Goal: Task Accomplishment & Management: Use online tool/utility

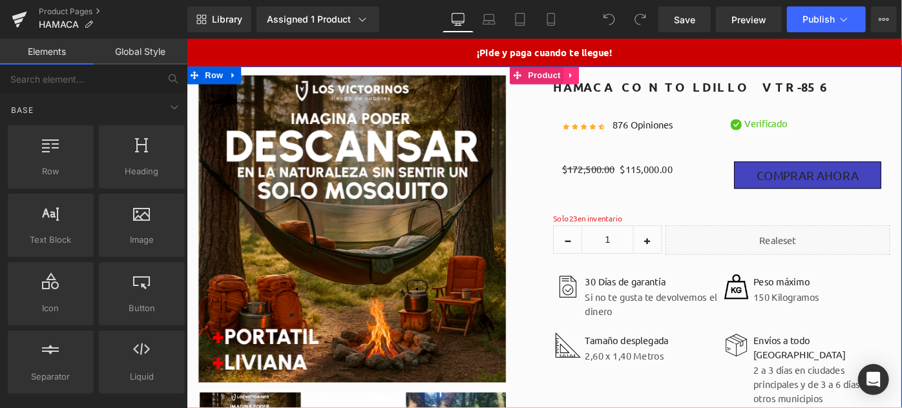
click at [602, 76] on icon at bounding box center [606, 78] width 9 height 10
click at [234, 76] on icon at bounding box center [237, 78] width 9 height 10
click at [233, 78] on icon at bounding box center [237, 78] width 9 height 9
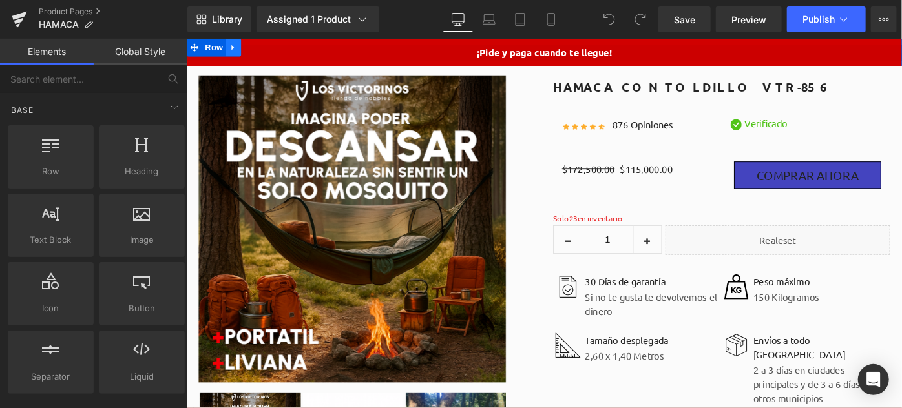
click at [234, 49] on icon at bounding box center [237, 48] width 9 height 10
click at [234, 51] on icon at bounding box center [237, 47] width 9 height 9
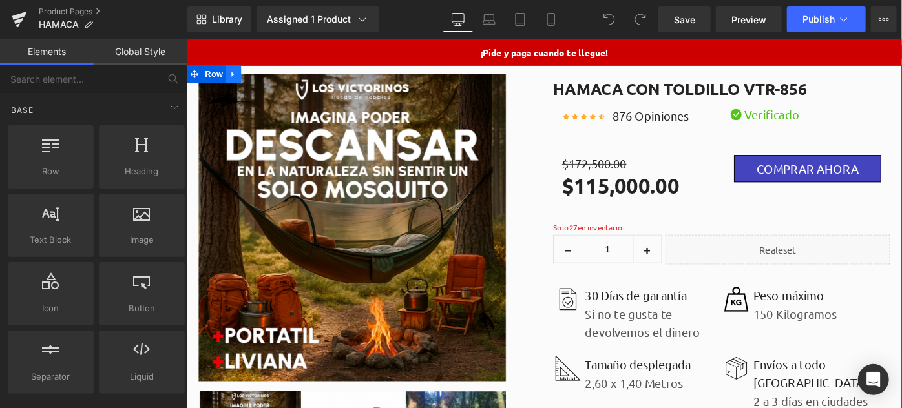
click at [233, 74] on icon at bounding box center [237, 77] width 9 height 10
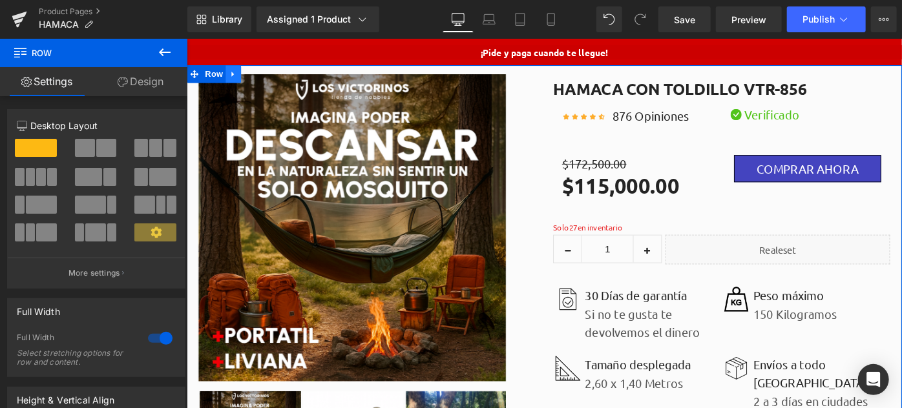
click at [233, 78] on icon at bounding box center [237, 77] width 9 height 10
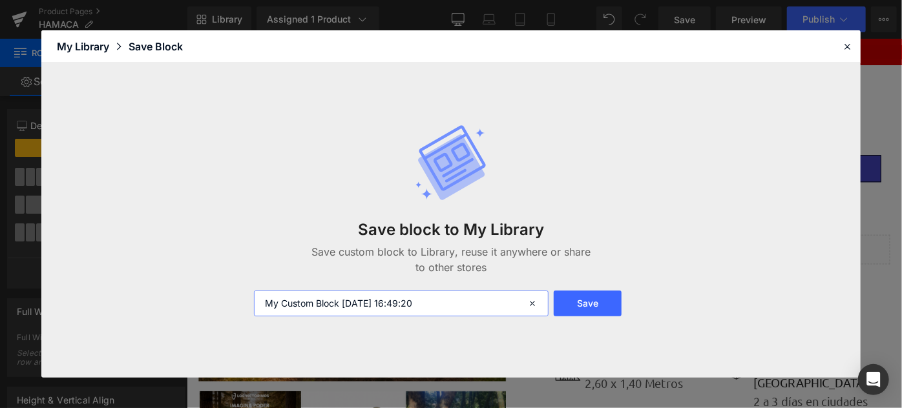
click at [346, 304] on input "My Custom Block [DATE] 16:49:20" at bounding box center [401, 304] width 295 height 26
type input "P"
type input "Portada Porducto"
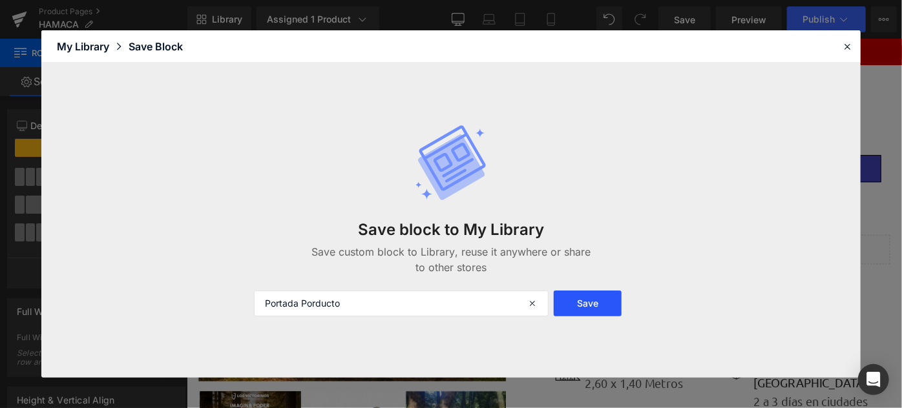
click at [566, 295] on button "Save" at bounding box center [588, 304] width 68 height 26
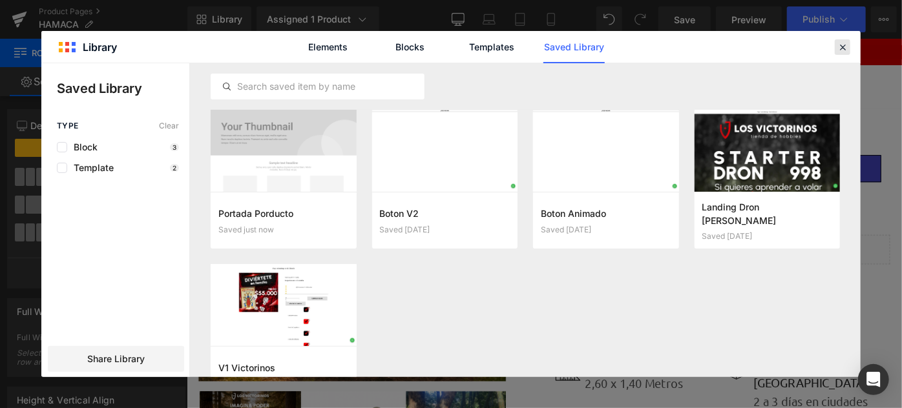
click at [844, 44] on icon at bounding box center [842, 47] width 12 height 12
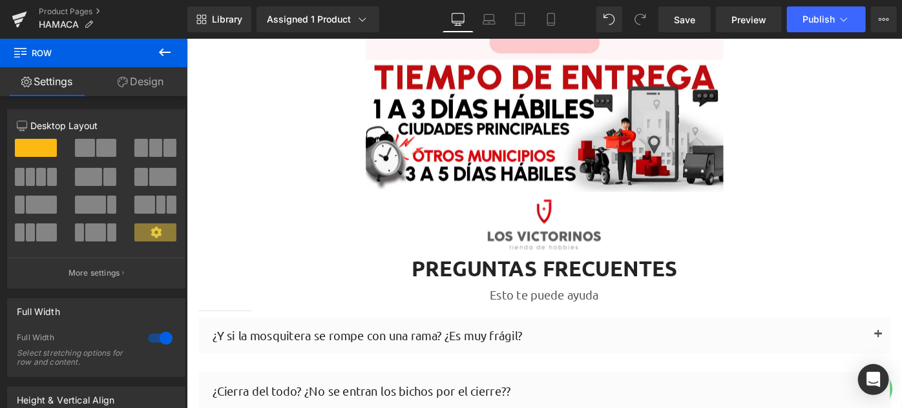
scroll to position [9336, 0]
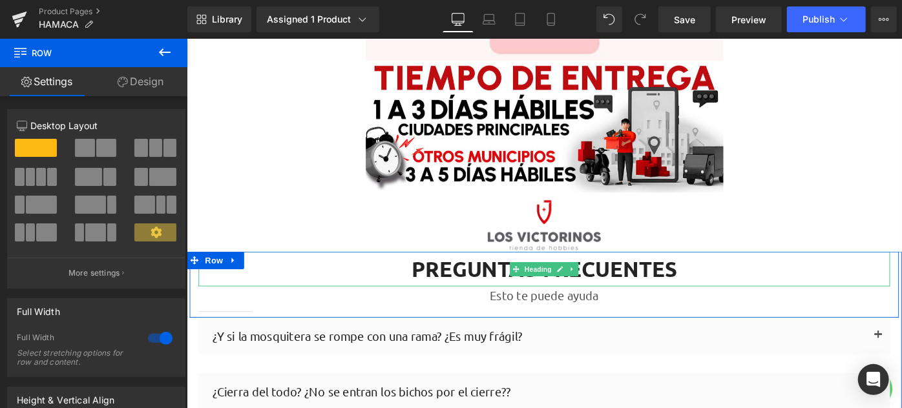
click at [382, 276] on h2 "Preguntas frecuentes" at bounding box center [577, 290] width 756 height 28
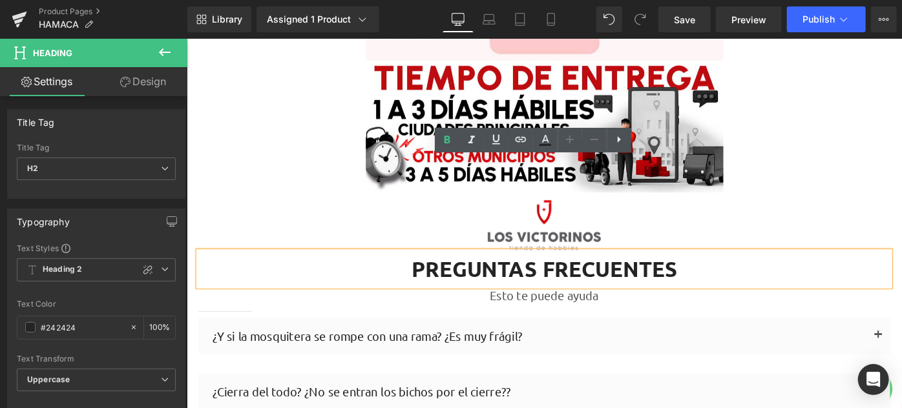
click at [236, 271] on div "Preguntas frecuentes" at bounding box center [577, 290] width 756 height 38
click at [266, 92] on div at bounding box center [577, 134] width 782 height 145
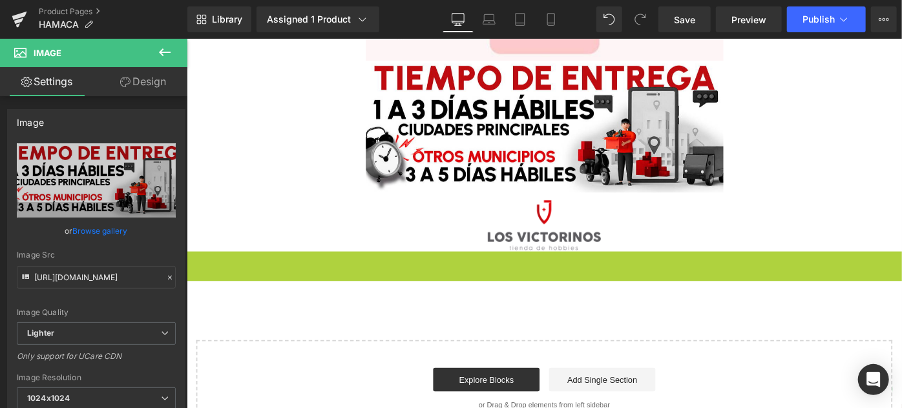
scroll to position [9265, 0]
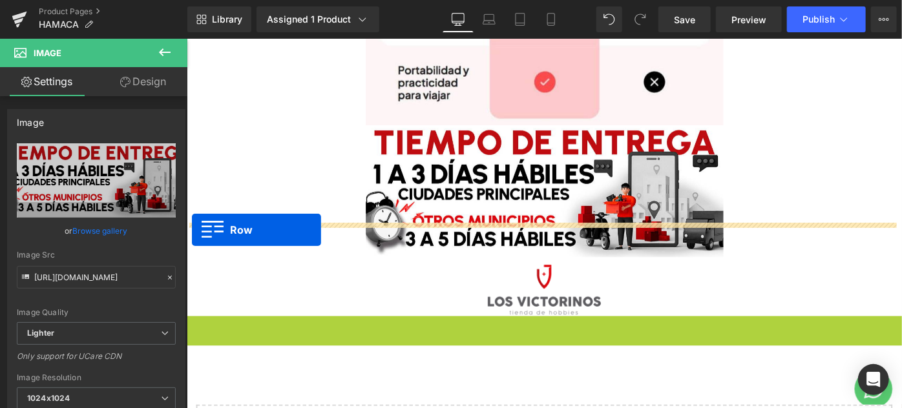
drag, startPoint x: 191, startPoint y: 178, endPoint x: 191, endPoint y: 247, distance: 68.5
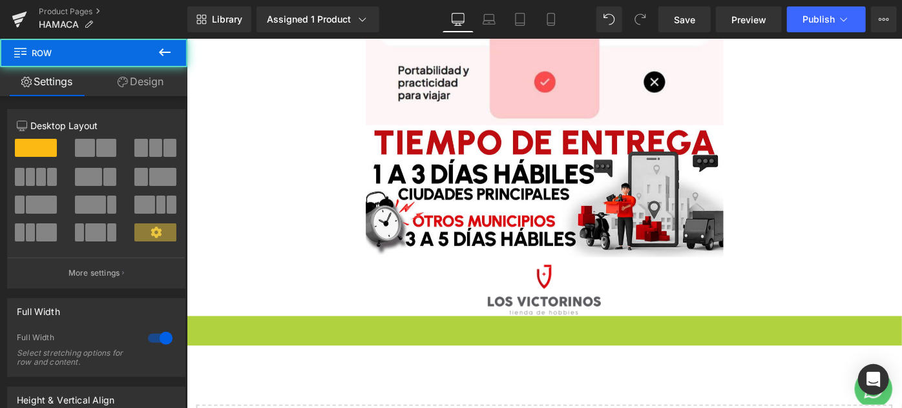
scroll to position [9336, 0]
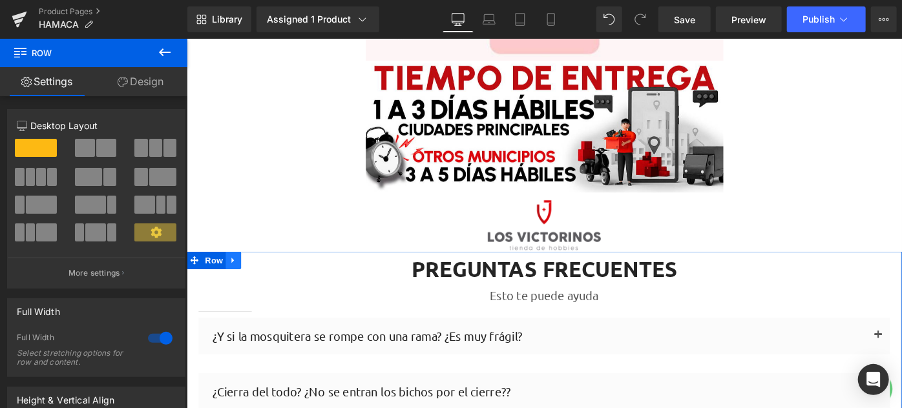
click at [235, 278] on icon at bounding box center [236, 281] width 3 height 6
click at [234, 271] on link at bounding box center [237, 280] width 17 height 19
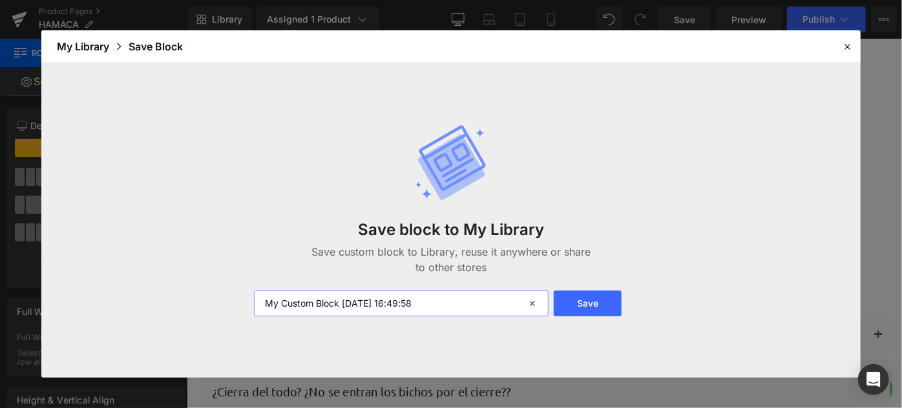
click at [329, 309] on input "My Custom Block [DATE] 16:49:58" at bounding box center [401, 304] width 295 height 26
click at [328, 309] on input "My Custom Block [DATE] 16:49:58" at bounding box center [401, 304] width 295 height 26
type input "f"
type input "FAQ VICTORINOS"
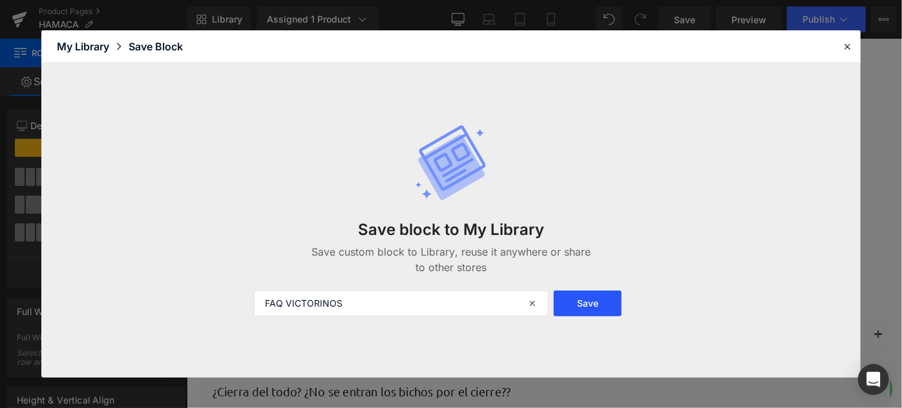
click at [571, 301] on button "Save" at bounding box center [588, 304] width 68 height 26
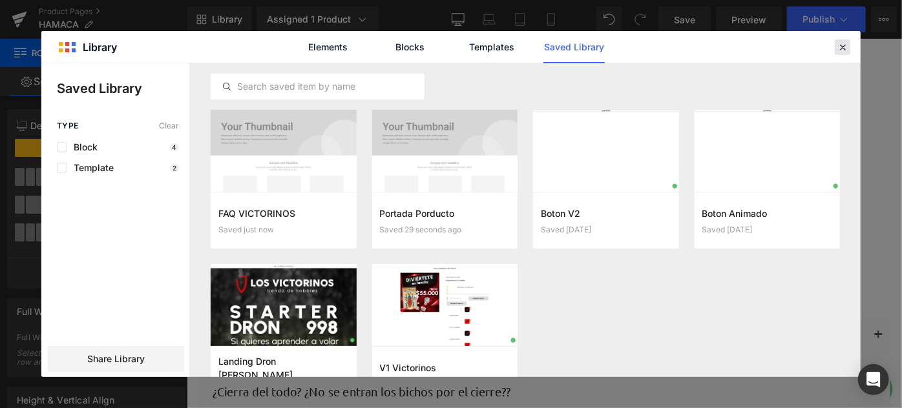
click at [838, 48] on icon at bounding box center [842, 47] width 12 height 12
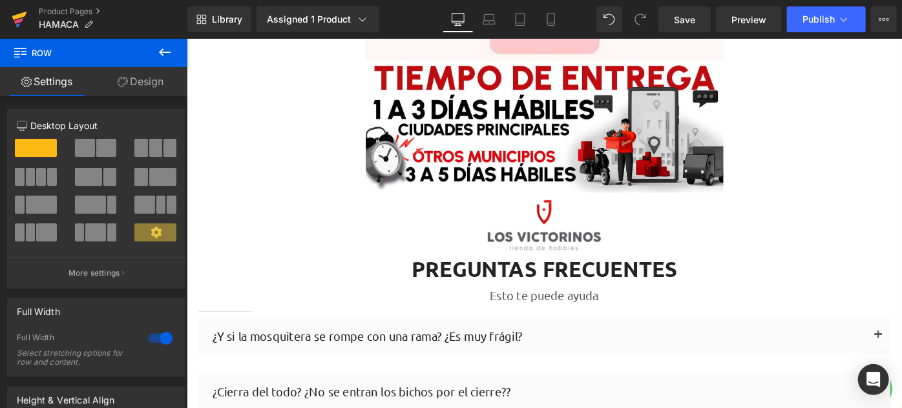
click at [23, 19] on icon at bounding box center [20, 19] width 16 height 32
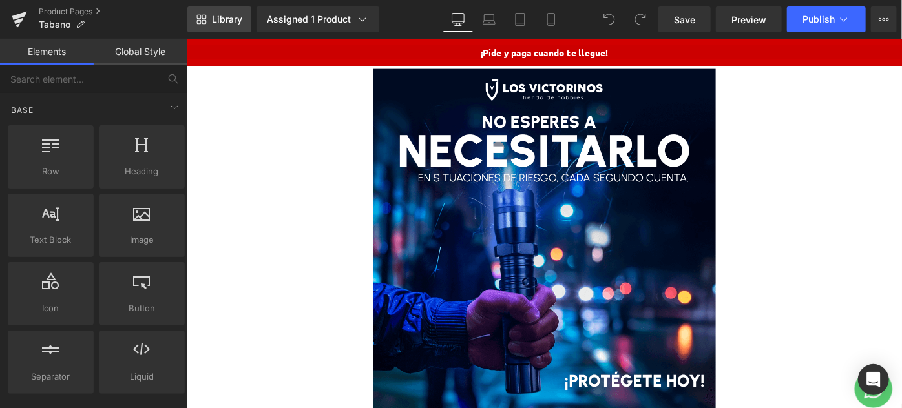
click at [214, 20] on span "Library" at bounding box center [227, 20] width 30 height 12
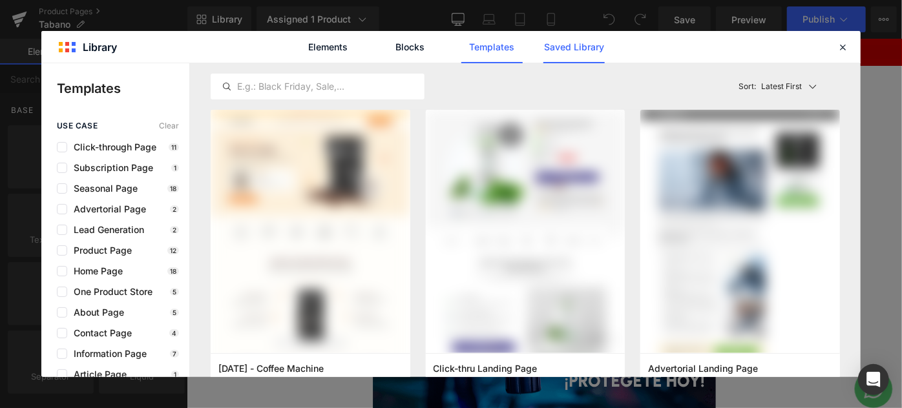
click at [565, 50] on link "Saved Library" at bounding box center [573, 47] width 61 height 32
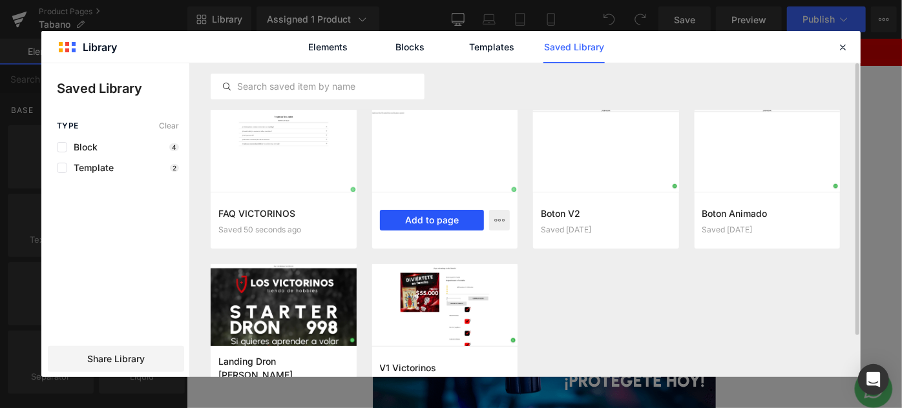
drag, startPoint x: 434, startPoint y: 216, endPoint x: 270, endPoint y: 201, distance: 164.8
click at [434, 216] on button "Add to page" at bounding box center [432, 220] width 105 height 21
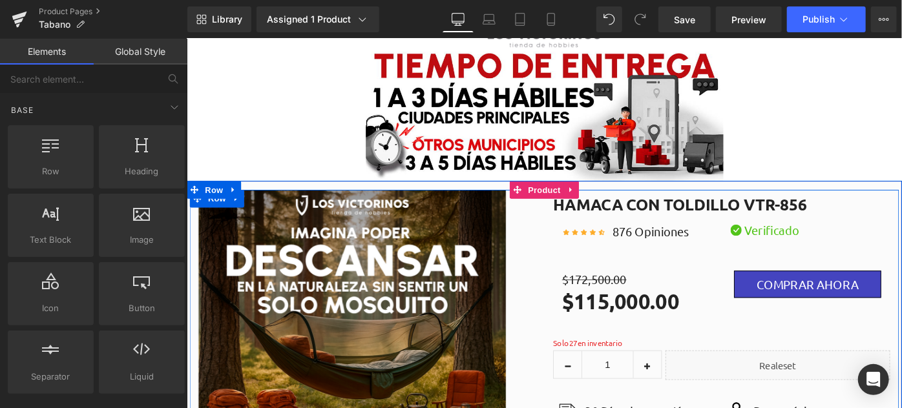
scroll to position [6069, 0]
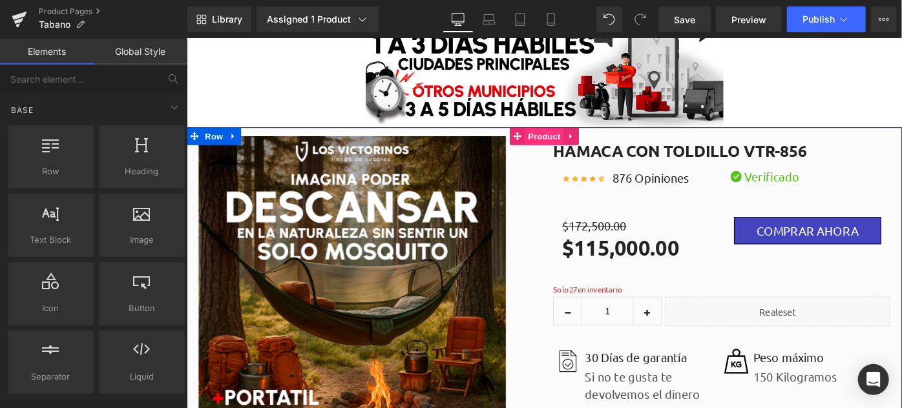
click at [565, 140] on span "Product" at bounding box center [577, 144] width 42 height 19
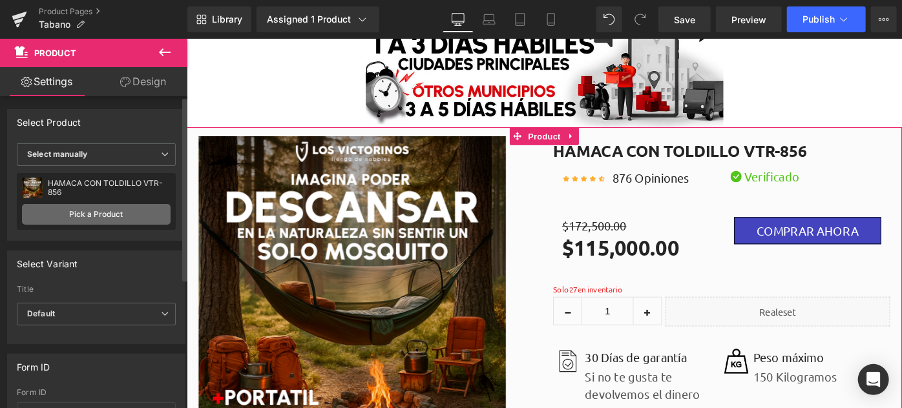
click at [76, 214] on link "Pick a Product" at bounding box center [96, 214] width 149 height 21
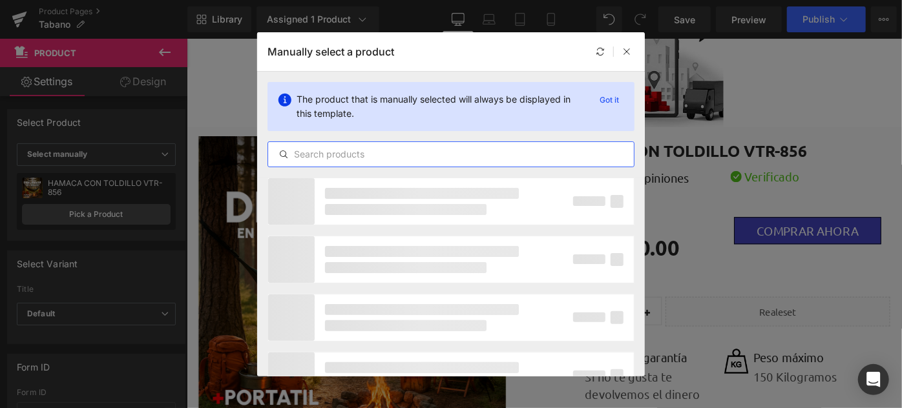
click at [342, 154] on input "text" at bounding box center [451, 155] width 366 height 16
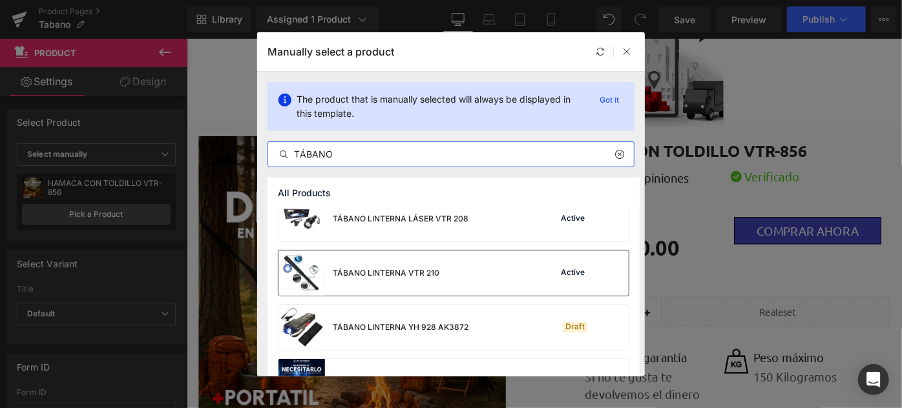
scroll to position [214, 0]
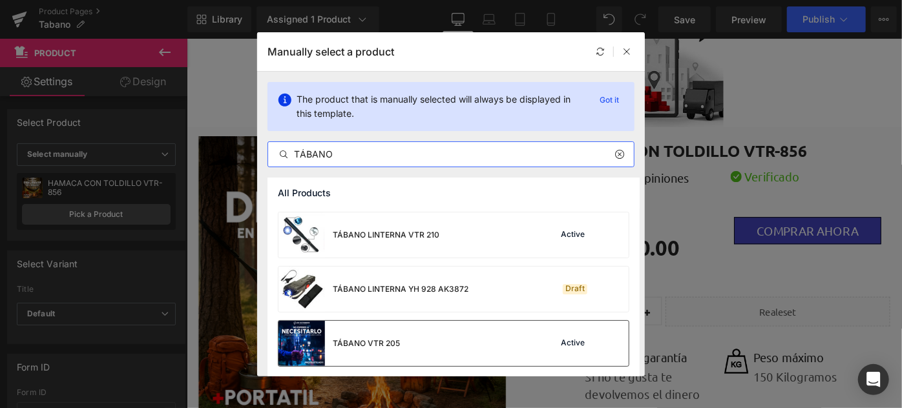
type input "TÁBANO"
click at [406, 325] on div "TÁBANO VTR 205 Active" at bounding box center [453, 343] width 350 height 45
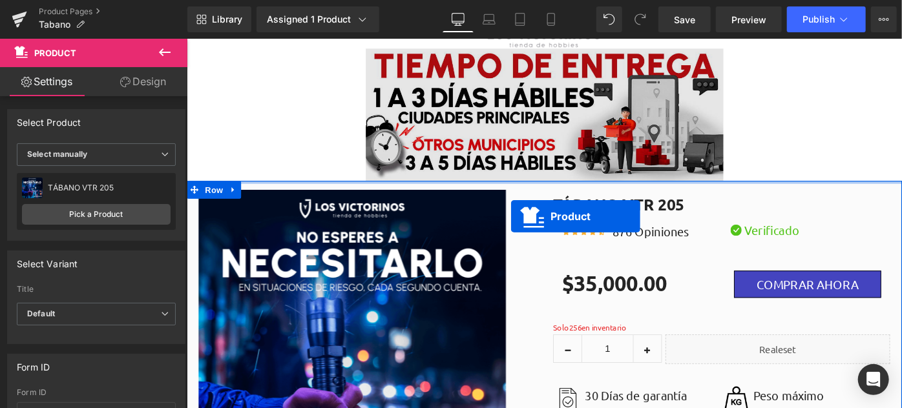
scroll to position [5965, 0]
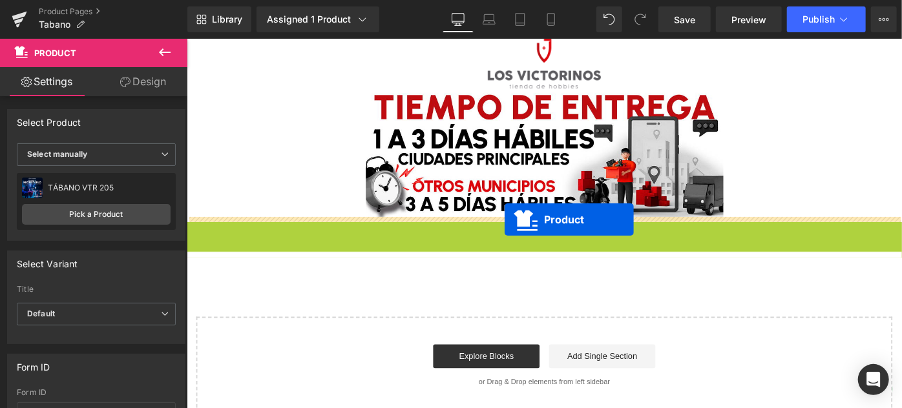
drag, startPoint x: 540, startPoint y: 196, endPoint x: 533, endPoint y: 236, distance: 40.7
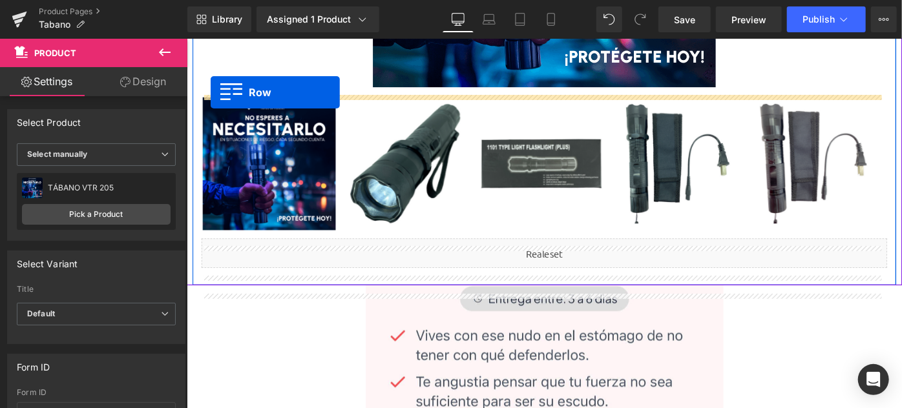
scroll to position [341, 0]
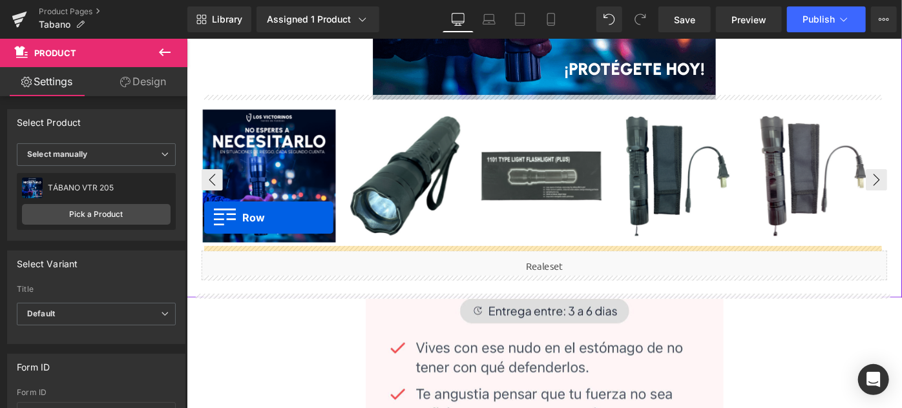
drag, startPoint x: 191, startPoint y: 196, endPoint x: 205, endPoint y: 234, distance: 40.1
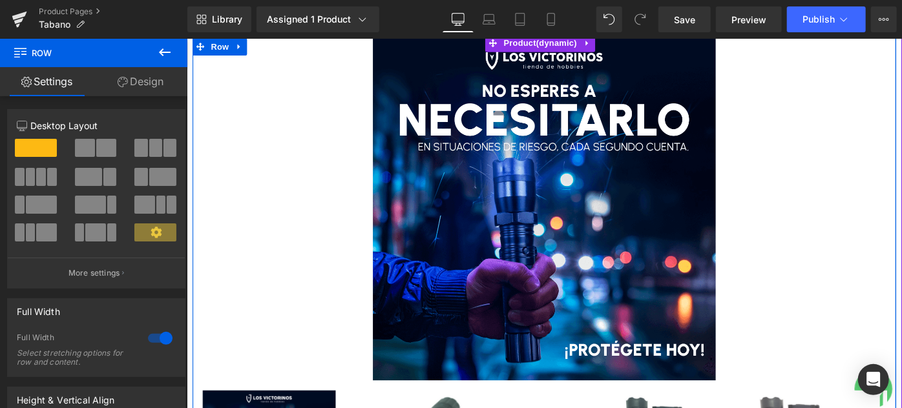
scroll to position [0, 0]
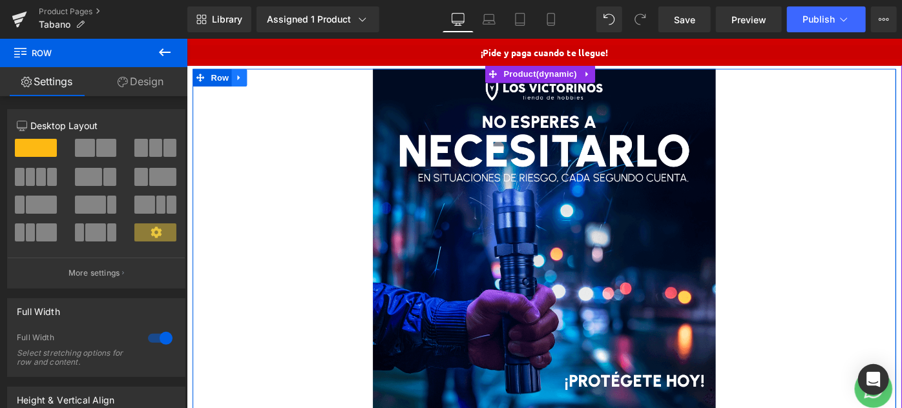
click at [244, 83] on icon at bounding box center [243, 81] width 9 height 10
click at [273, 85] on icon at bounding box center [277, 81] width 9 height 10
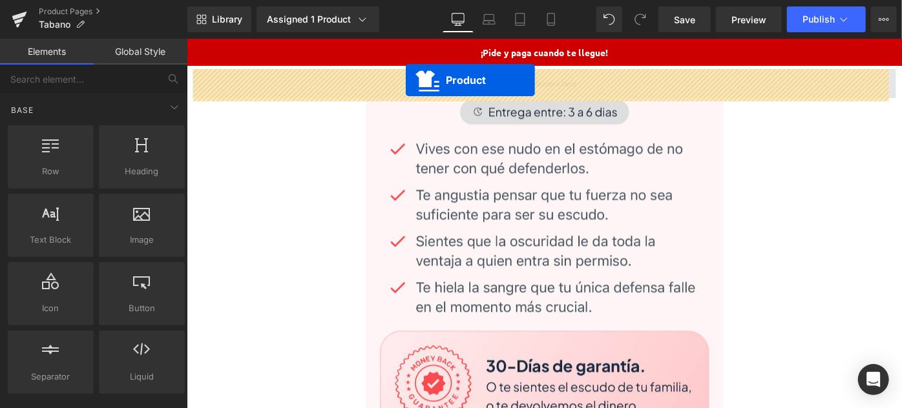
drag, startPoint x: 541, startPoint y: 203, endPoint x: 425, endPoint y: 83, distance: 167.2
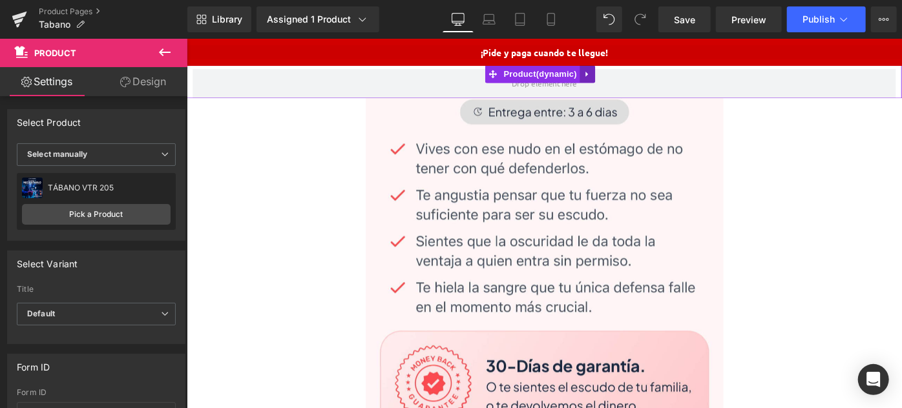
click at [629, 77] on link at bounding box center [624, 76] width 17 height 19
click at [632, 78] on icon at bounding box center [632, 76] width 9 height 9
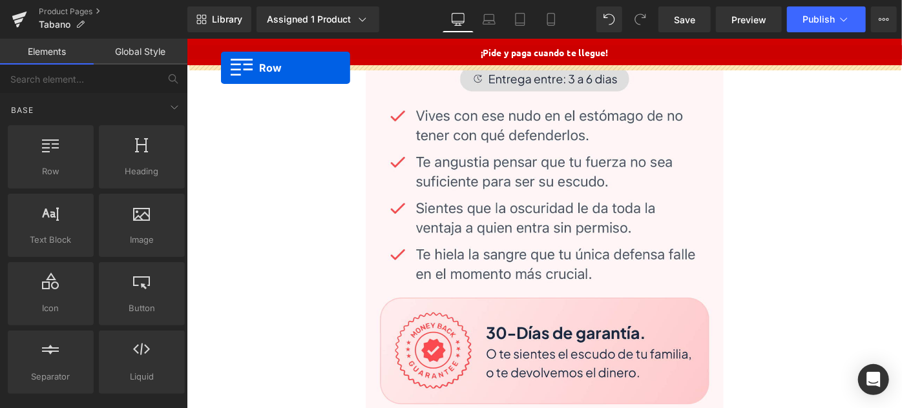
drag, startPoint x: 191, startPoint y: 143, endPoint x: 223, endPoint y: 70, distance: 80.1
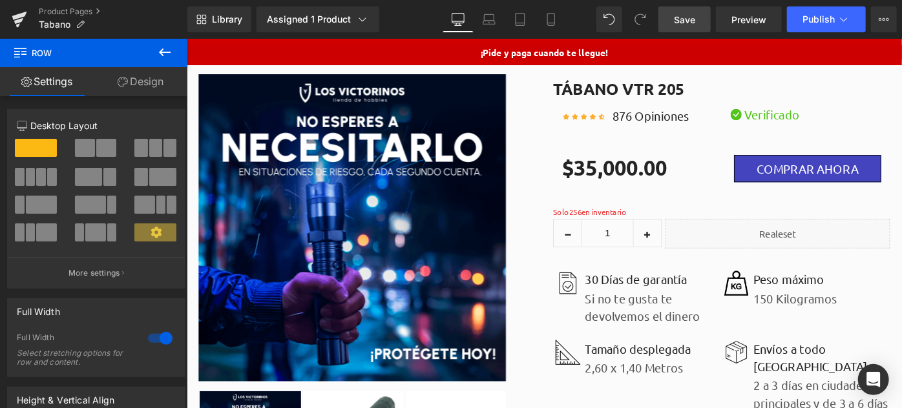
click at [685, 22] on span "Save" at bounding box center [684, 20] width 21 height 14
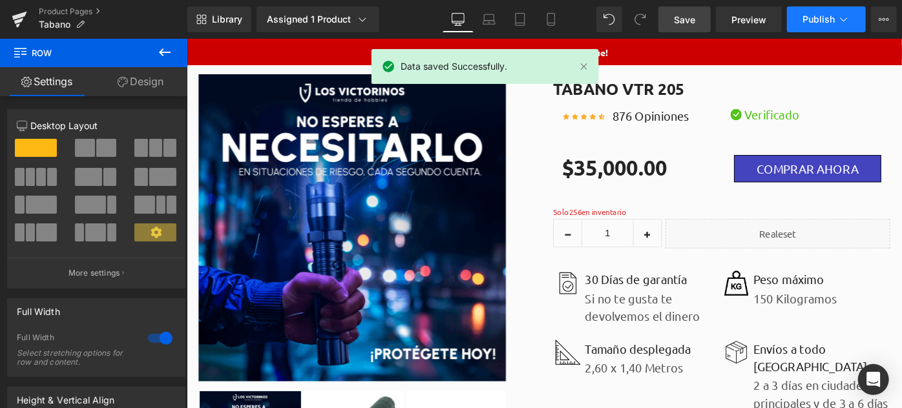
click at [818, 19] on span "Publish" at bounding box center [818, 19] width 32 height 10
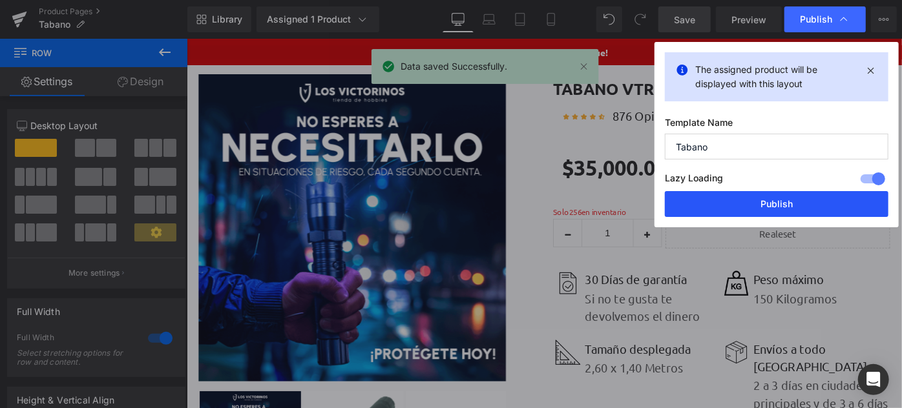
click at [773, 203] on button "Publish" at bounding box center [776, 204] width 223 height 26
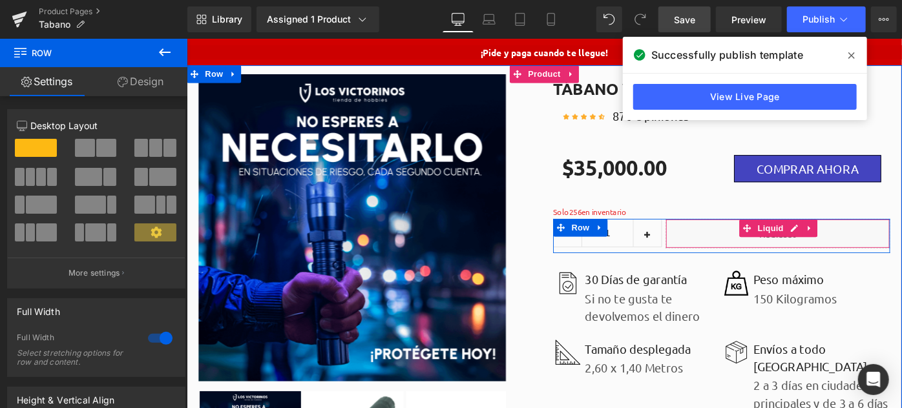
click at [768, 255] on div "Liquid" at bounding box center [831, 251] width 245 height 32
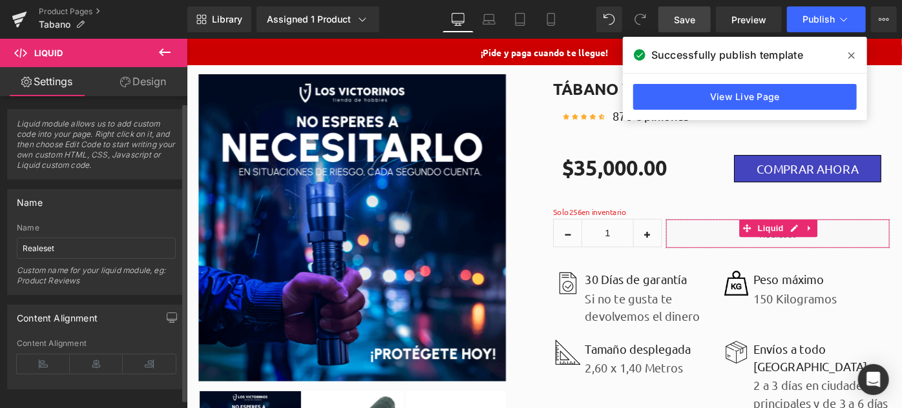
scroll to position [14, 0]
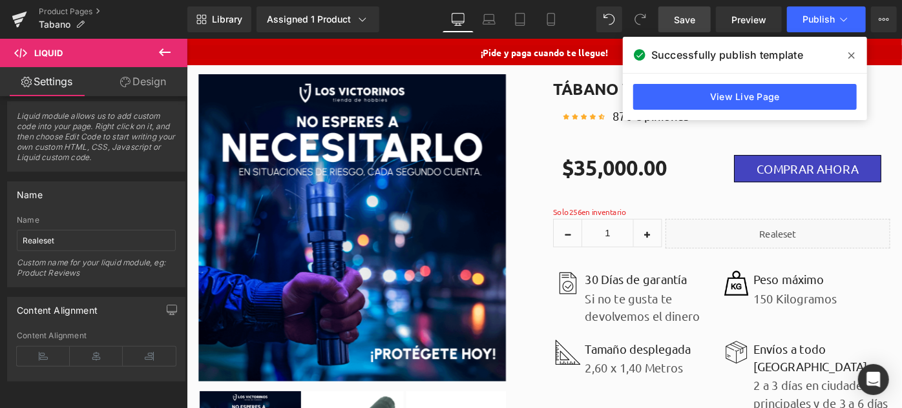
click at [854, 51] on icon at bounding box center [851, 55] width 6 height 10
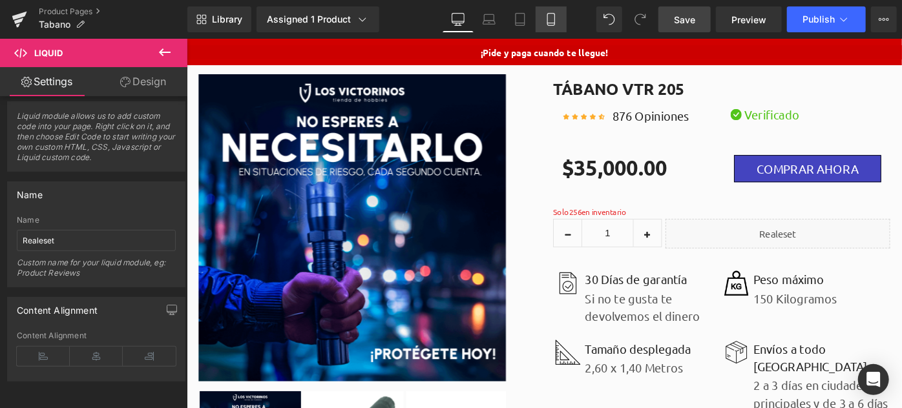
click at [550, 25] on icon at bounding box center [551, 19] width 13 height 13
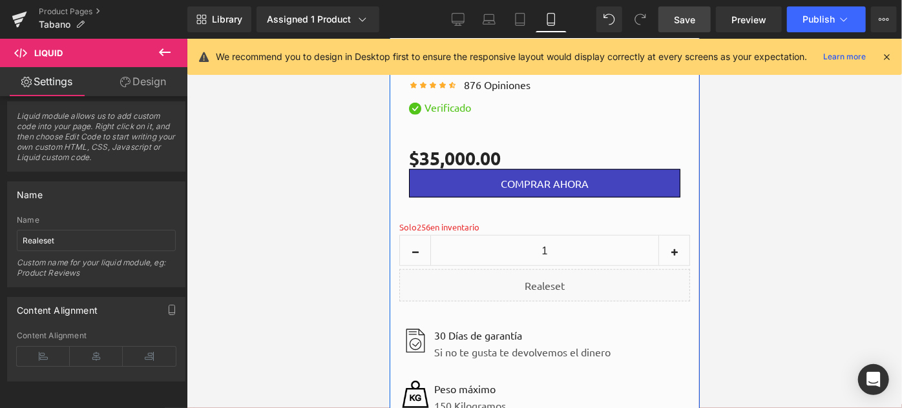
scroll to position [439, 0]
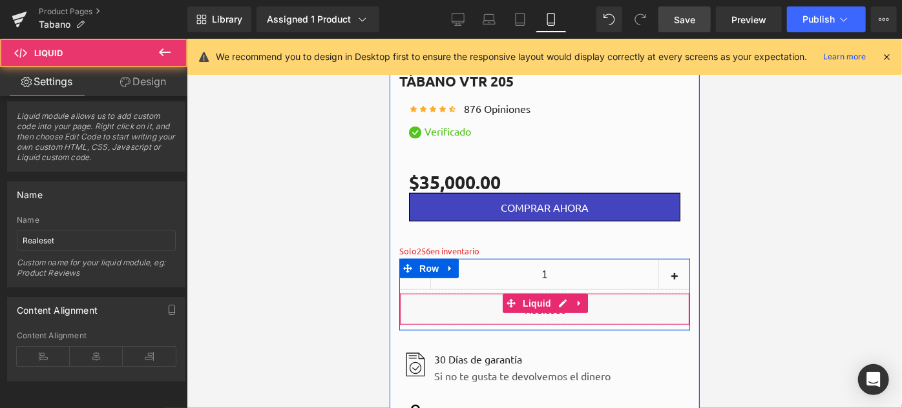
click at [508, 309] on div "Liquid" at bounding box center [544, 309] width 291 height 32
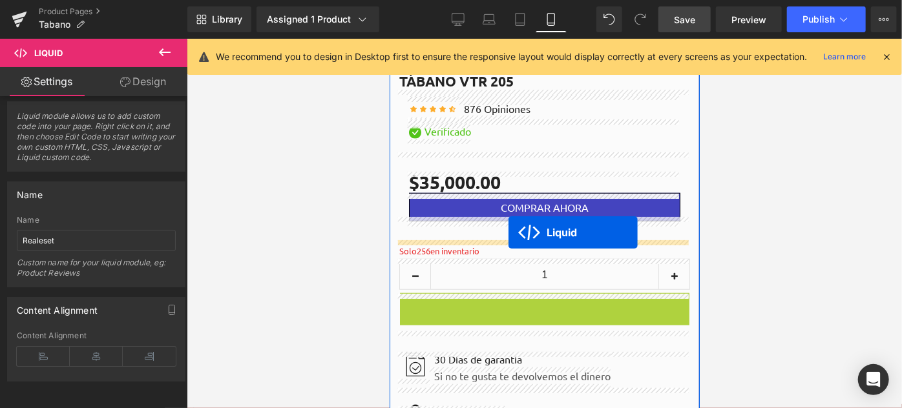
drag, startPoint x: 502, startPoint y: 306, endPoint x: 508, endPoint y: 232, distance: 73.9
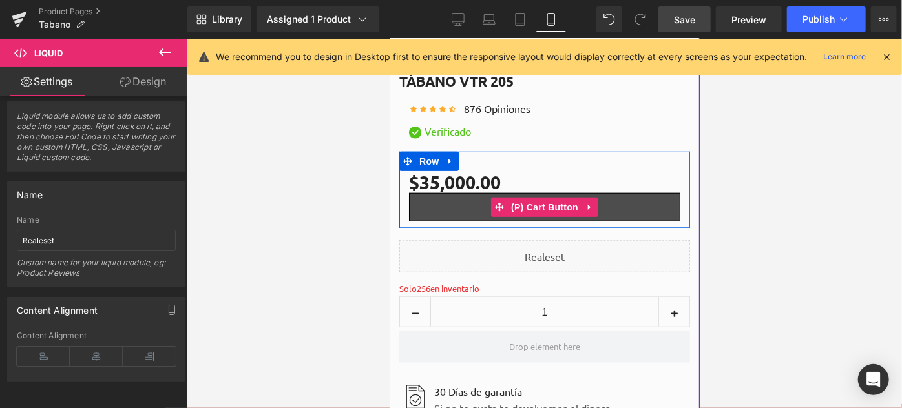
scroll to position [380, 0]
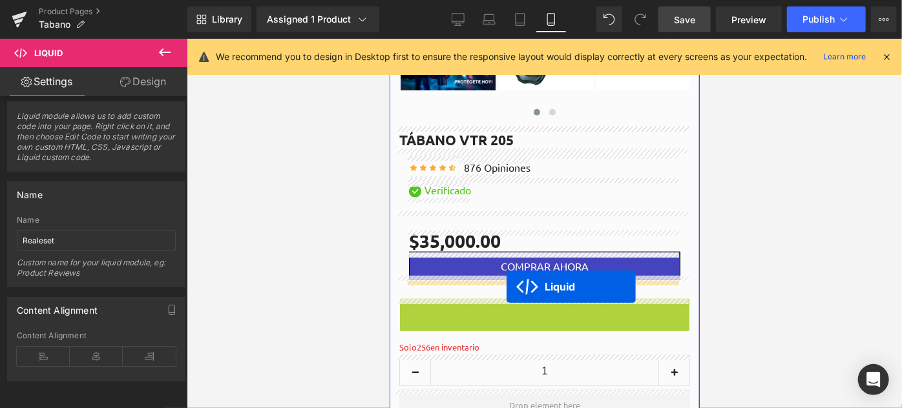
drag, startPoint x: 504, startPoint y: 310, endPoint x: 506, endPoint y: 286, distance: 24.0
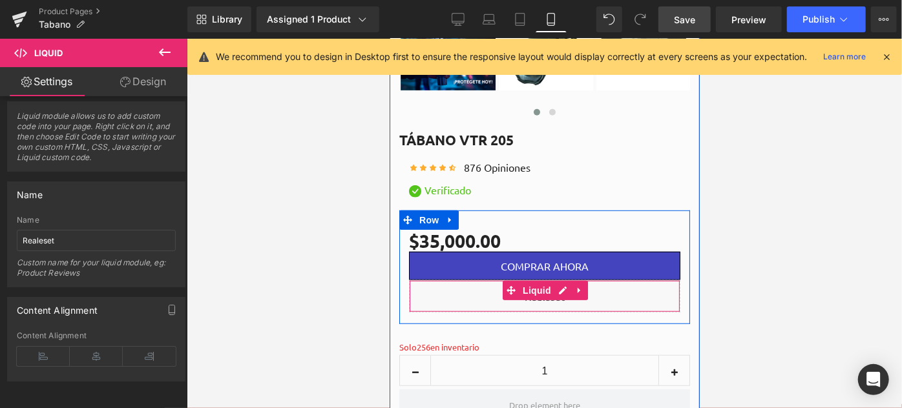
click at [472, 302] on div "Liquid" at bounding box center [543, 296] width 271 height 32
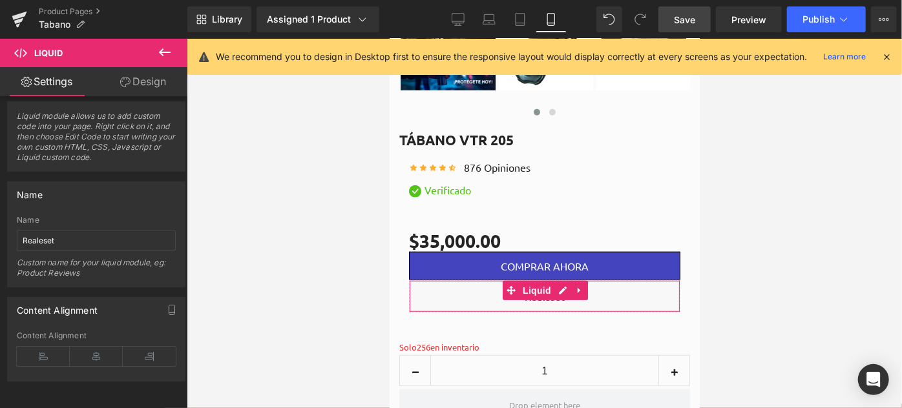
click at [139, 83] on link "Design" at bounding box center [143, 81] width 94 height 29
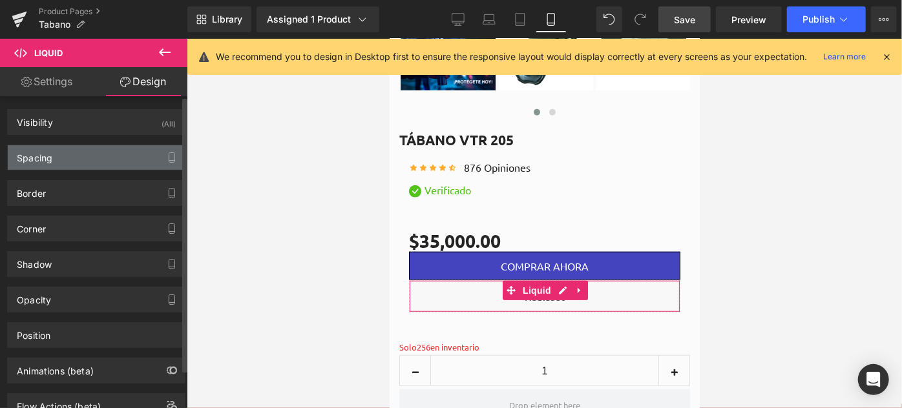
click at [75, 157] on div "Spacing" at bounding box center [96, 157] width 177 height 25
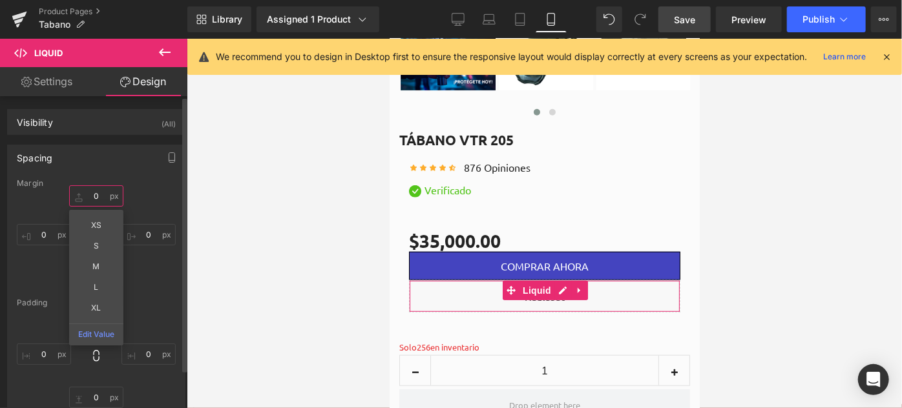
click at [84, 200] on input "0" at bounding box center [96, 195] width 54 height 21
type input "XS"
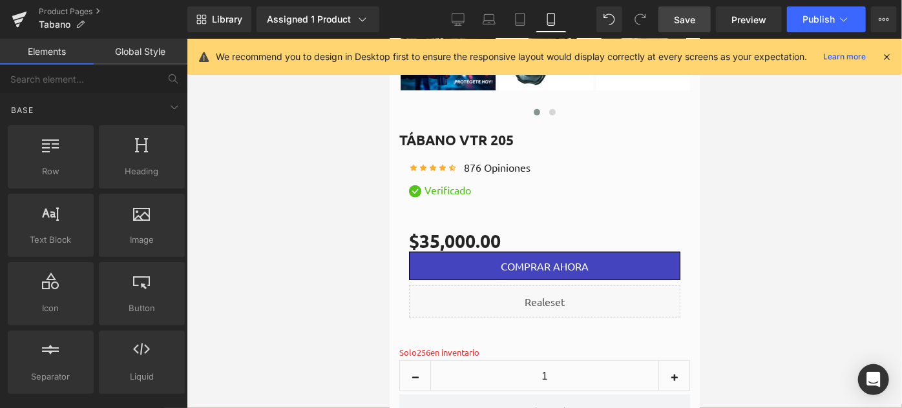
drag, startPoint x: 320, startPoint y: 255, endPoint x: 378, endPoint y: 247, distance: 58.6
click at [320, 255] on div at bounding box center [544, 223] width 715 height 369
click at [698, 21] on link "Save" at bounding box center [684, 19] width 52 height 26
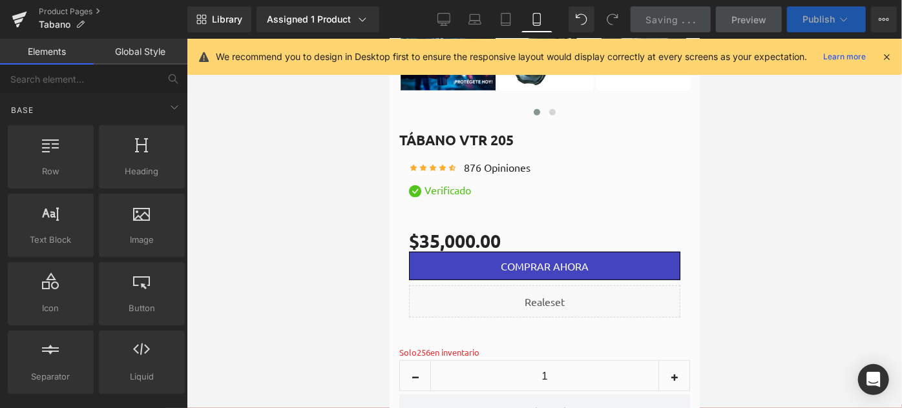
click at [822, 23] on span "Publish" at bounding box center [818, 19] width 32 height 10
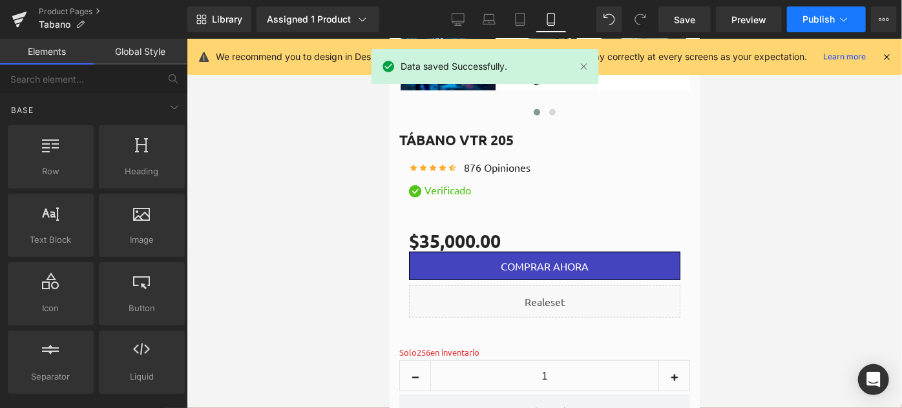
click at [818, 23] on span "Publish" at bounding box center [818, 19] width 32 height 10
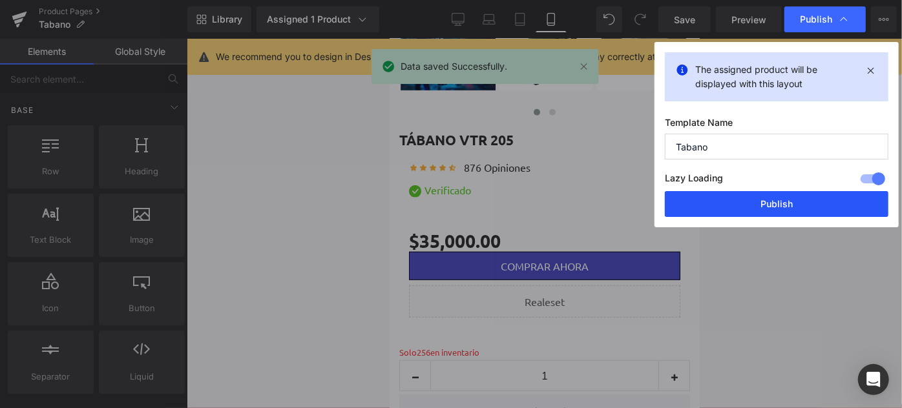
click at [745, 204] on button "Publish" at bounding box center [776, 204] width 223 height 26
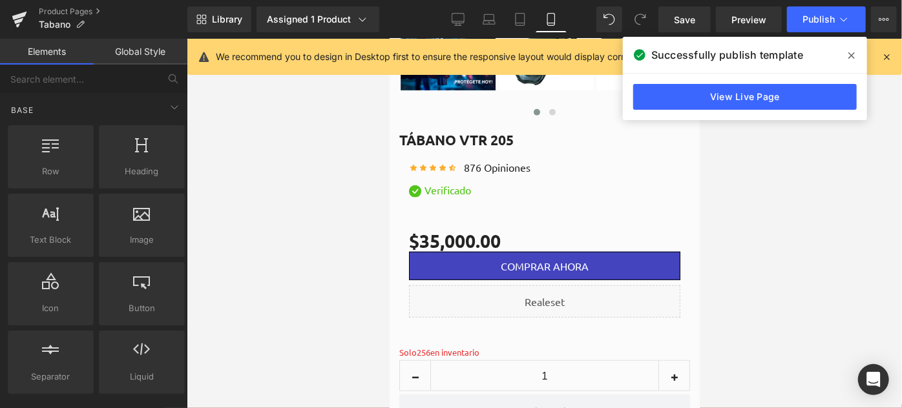
click at [856, 52] on span at bounding box center [851, 55] width 21 height 21
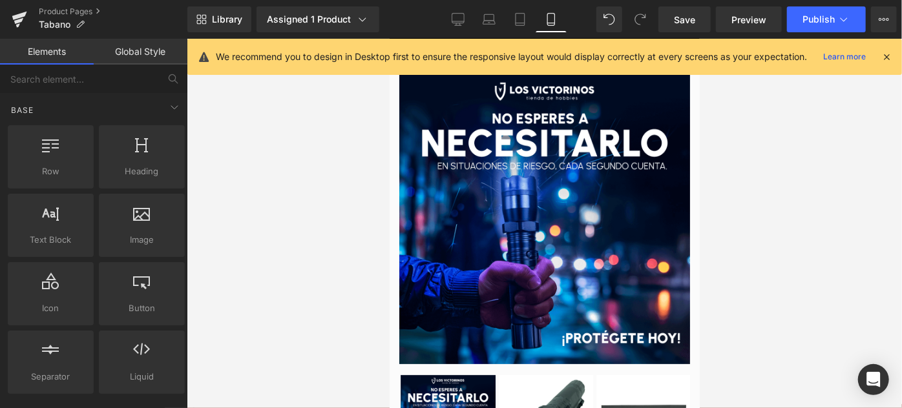
scroll to position [0, 0]
